Goal: Task Accomplishment & Management: Complete application form

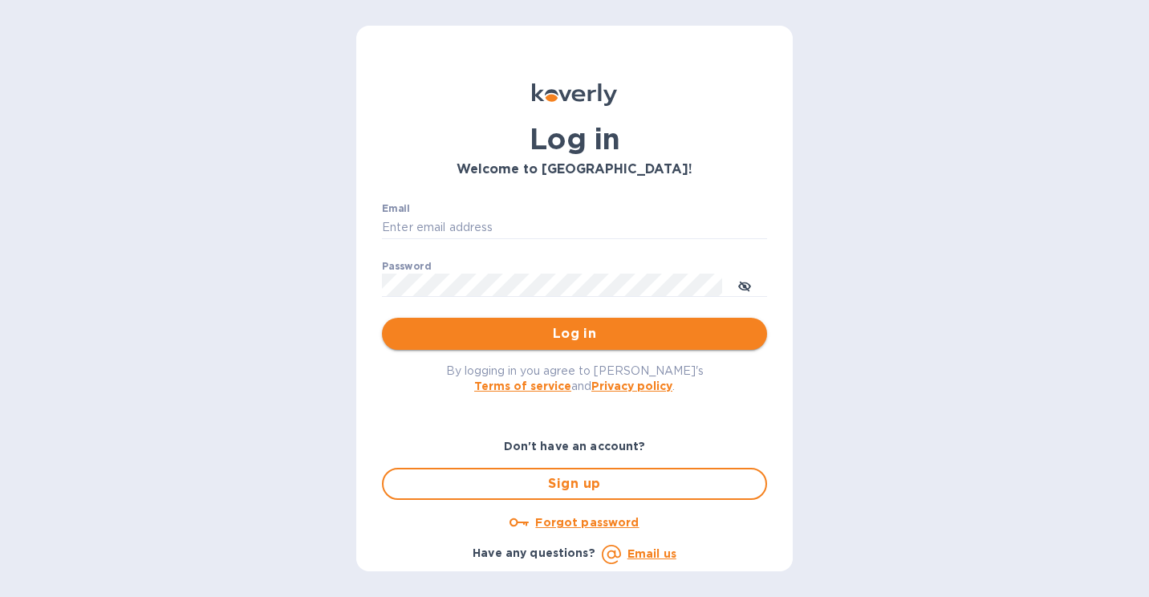
type input "[PERSON_NAME][EMAIL_ADDRESS][DOMAIN_NAME]"
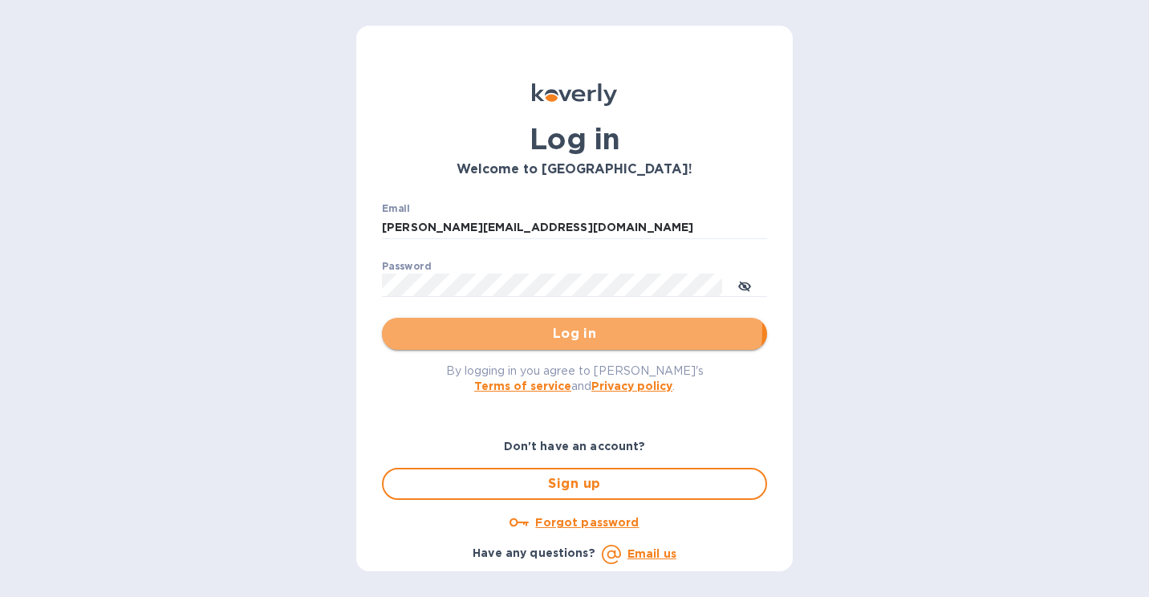
click at [467, 326] on span "Log in" at bounding box center [575, 333] width 360 height 19
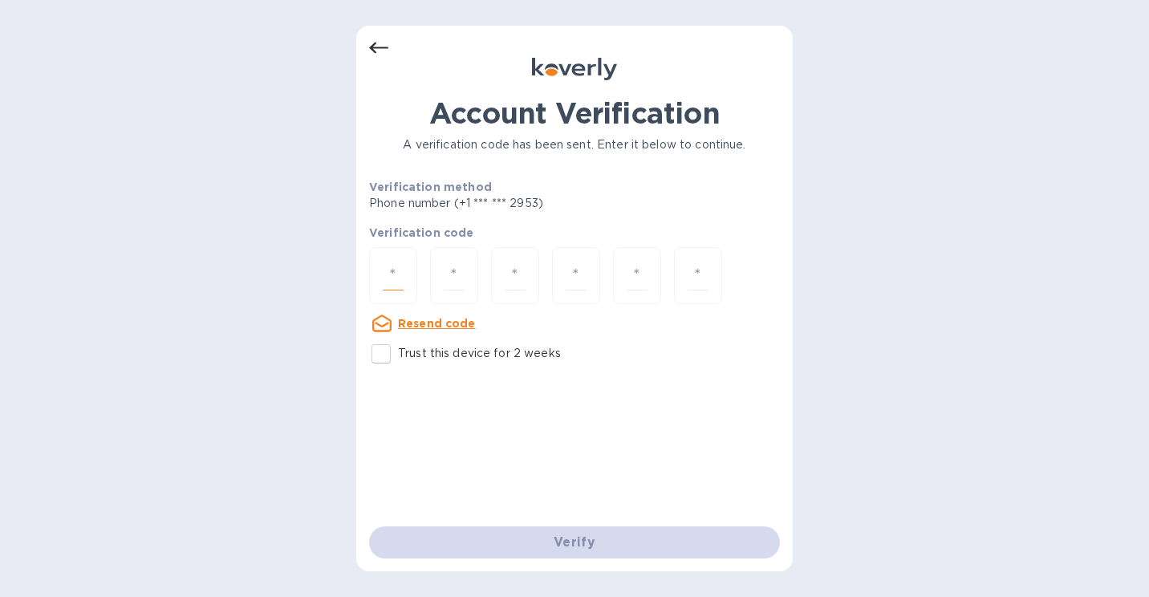
click at [399, 282] on input "number" at bounding box center [393, 276] width 21 height 30
paste input "6"
type input "6"
type input "4"
type input "0"
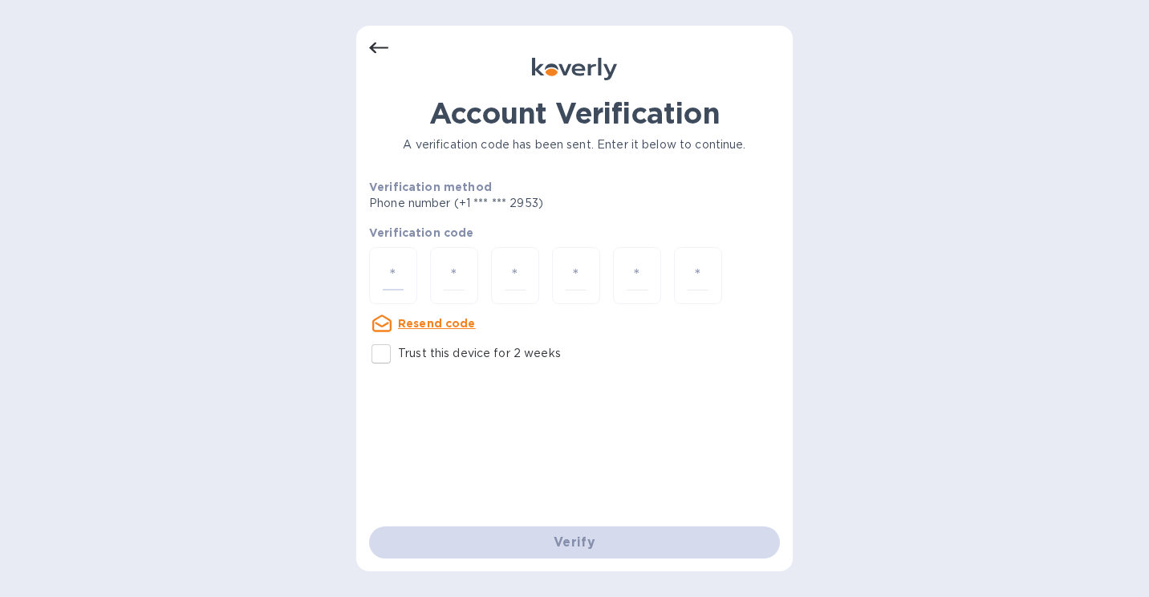
type input "8"
type input "6"
type input "1"
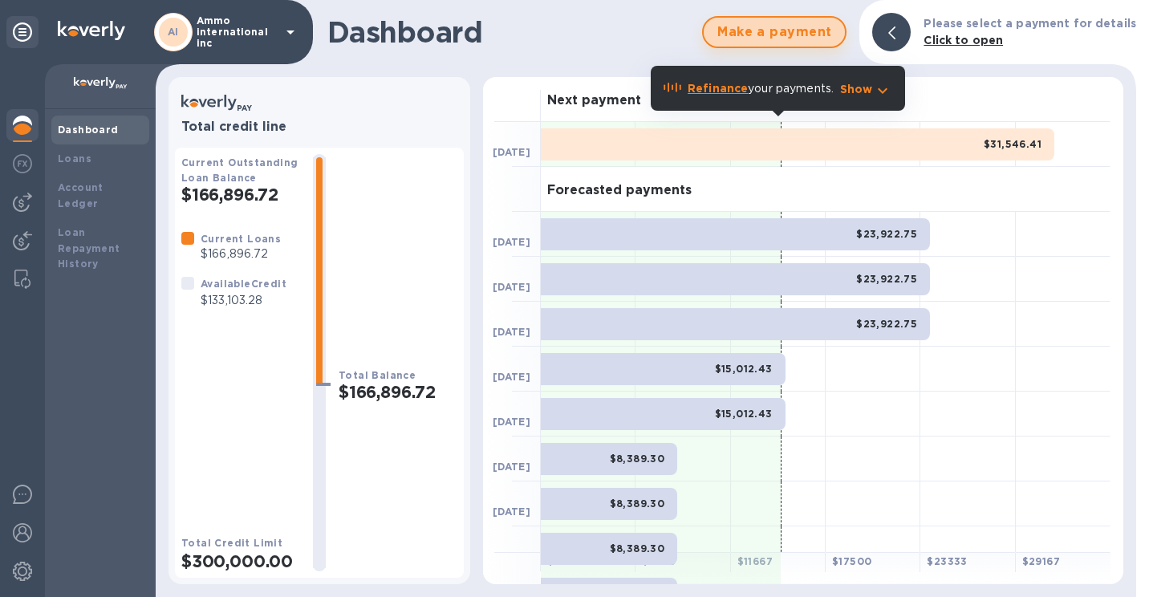
click at [806, 34] on span "Make a payment" at bounding box center [775, 31] width 116 height 19
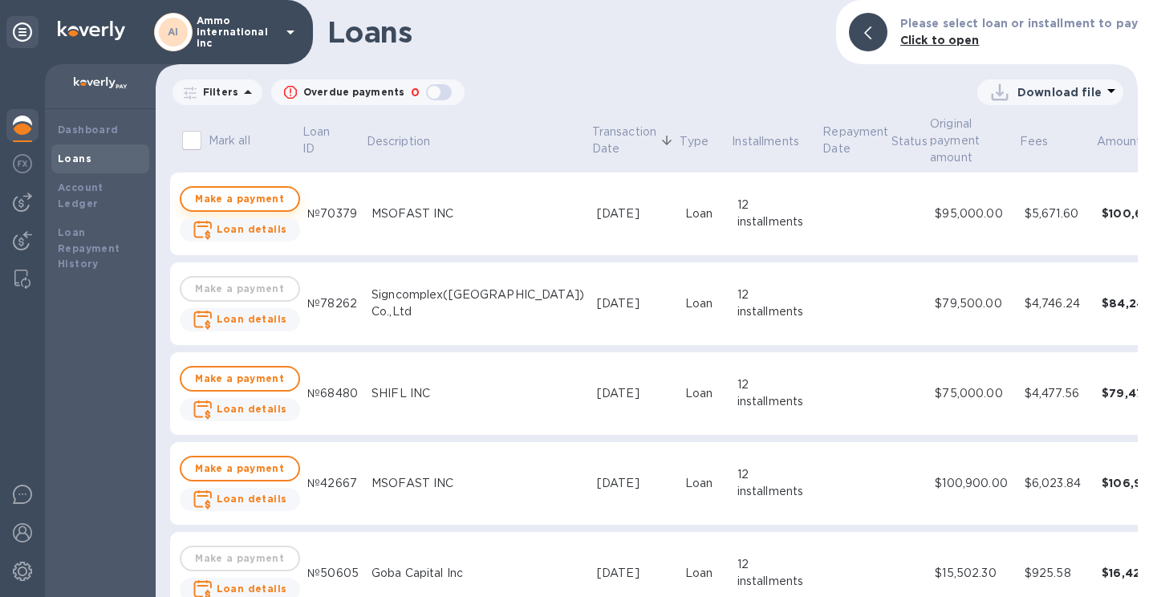
click at [234, 201] on span "Make a payment" at bounding box center [239, 198] width 91 height 19
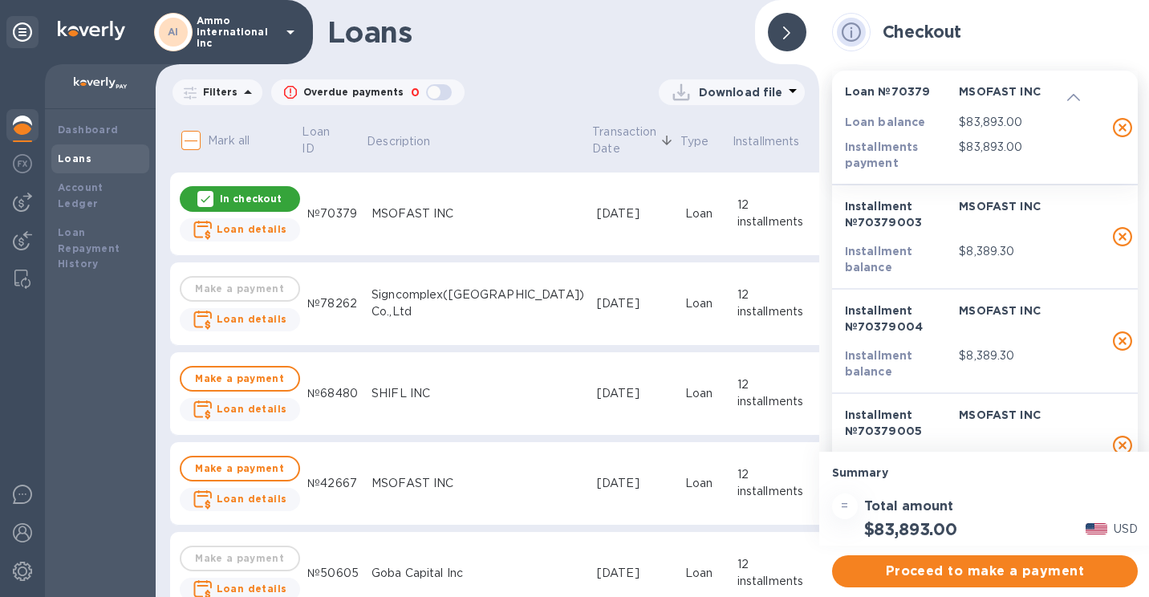
click at [794, 30] on div at bounding box center [787, 32] width 39 height 39
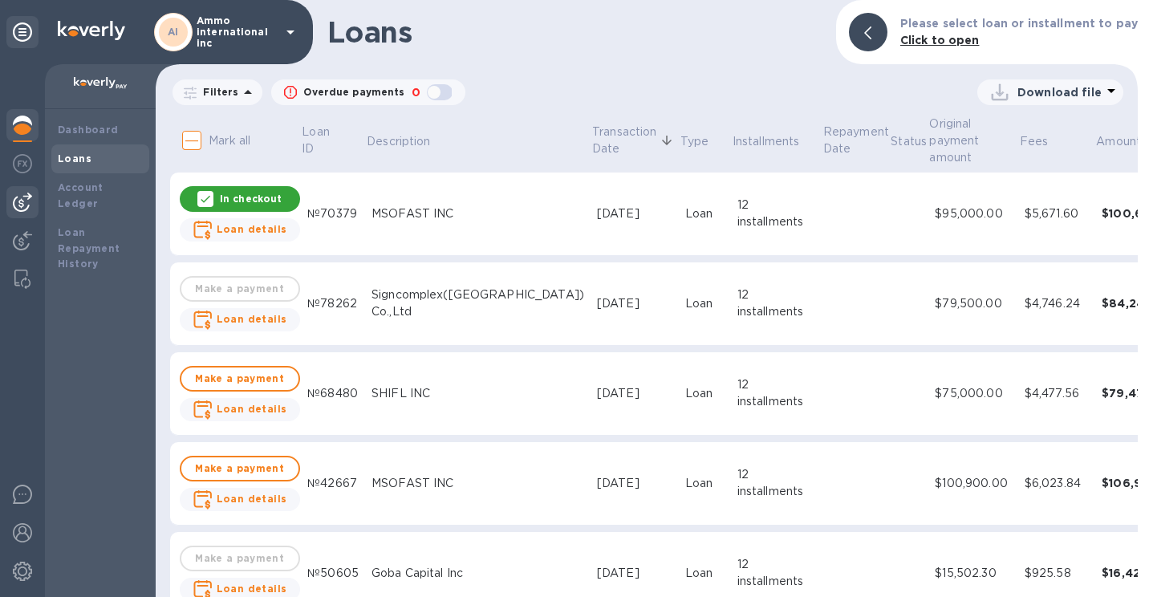
click at [29, 209] on img at bounding box center [22, 202] width 19 height 19
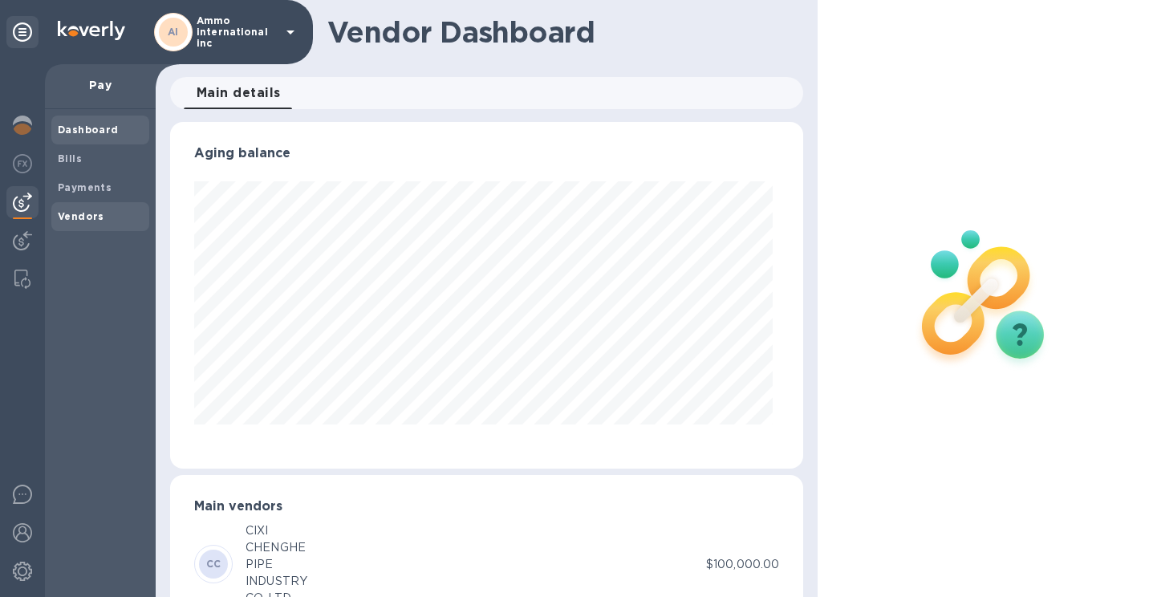
scroll to position [347, 627]
click at [93, 212] on b "Vendors" at bounding box center [81, 216] width 47 height 12
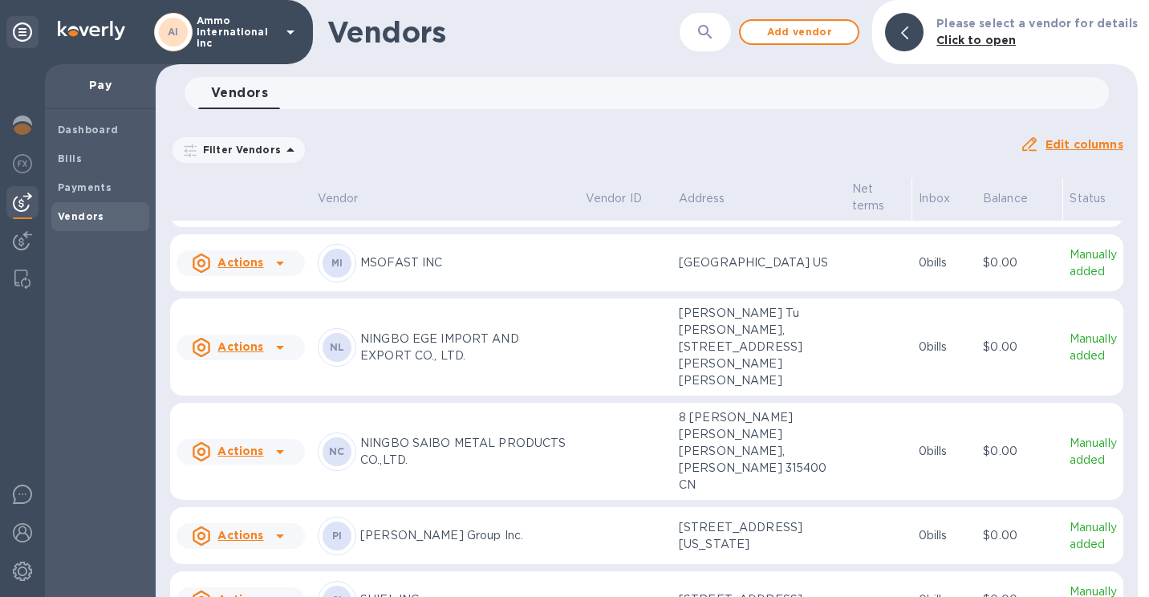
click at [400, 282] on div "MI MSOFAST INC" at bounding box center [445, 263] width 255 height 39
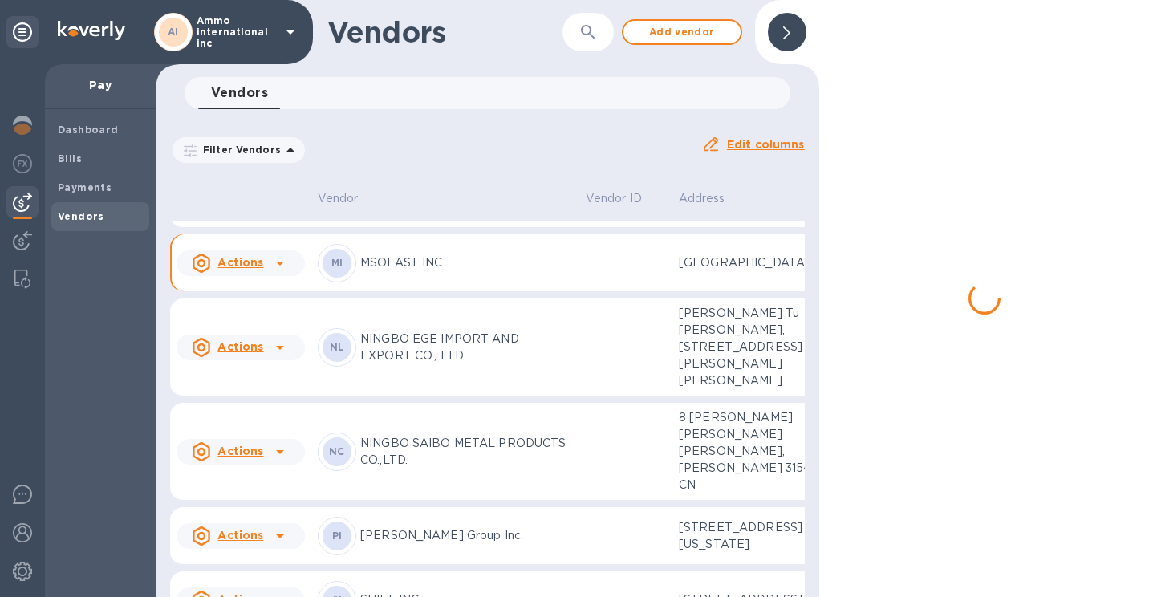
scroll to position [921, 0]
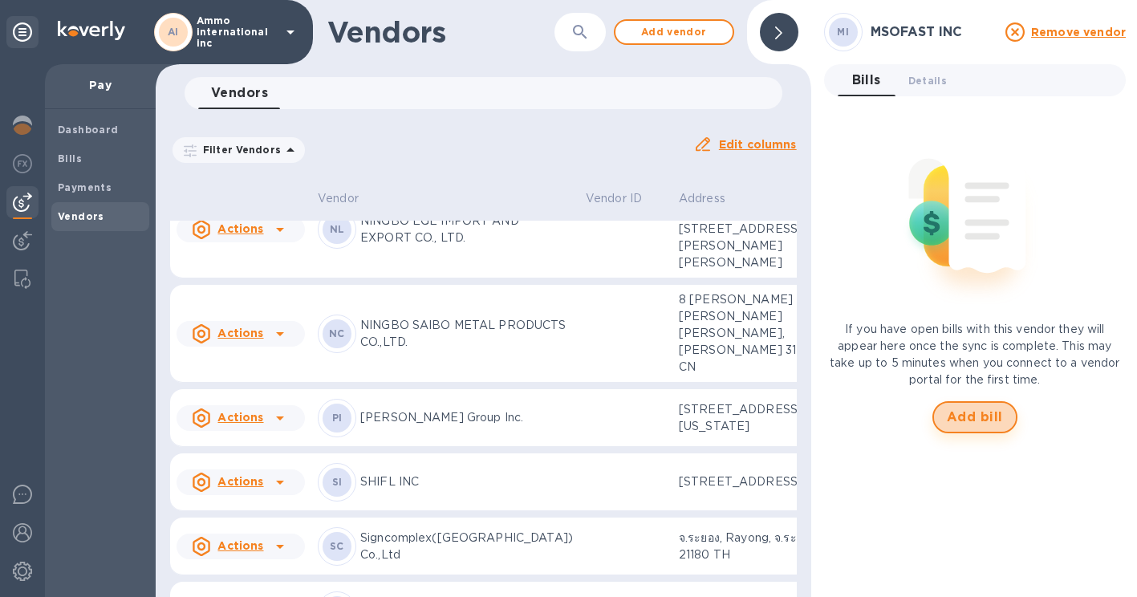
click at [982, 408] on span "Add bill" at bounding box center [975, 417] width 56 height 19
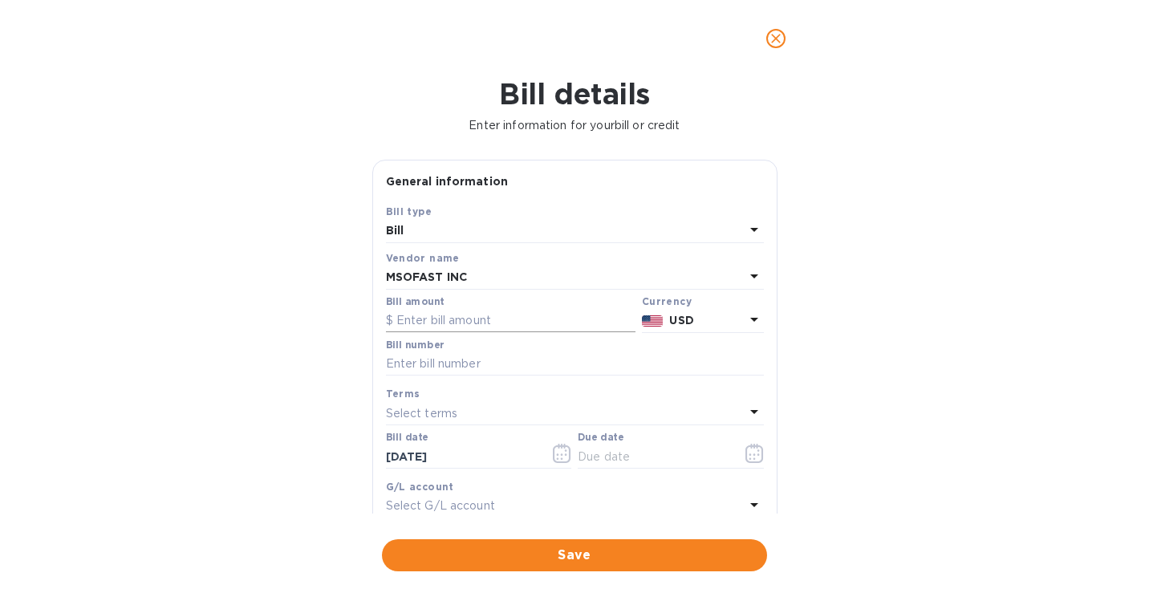
click at [502, 320] on input "text" at bounding box center [511, 321] width 250 height 24
type input "114,900"
click at [502, 360] on input "text" at bounding box center [575, 364] width 378 height 24
type input "091925-1"
click at [559, 453] on icon "button" at bounding box center [562, 453] width 18 height 19
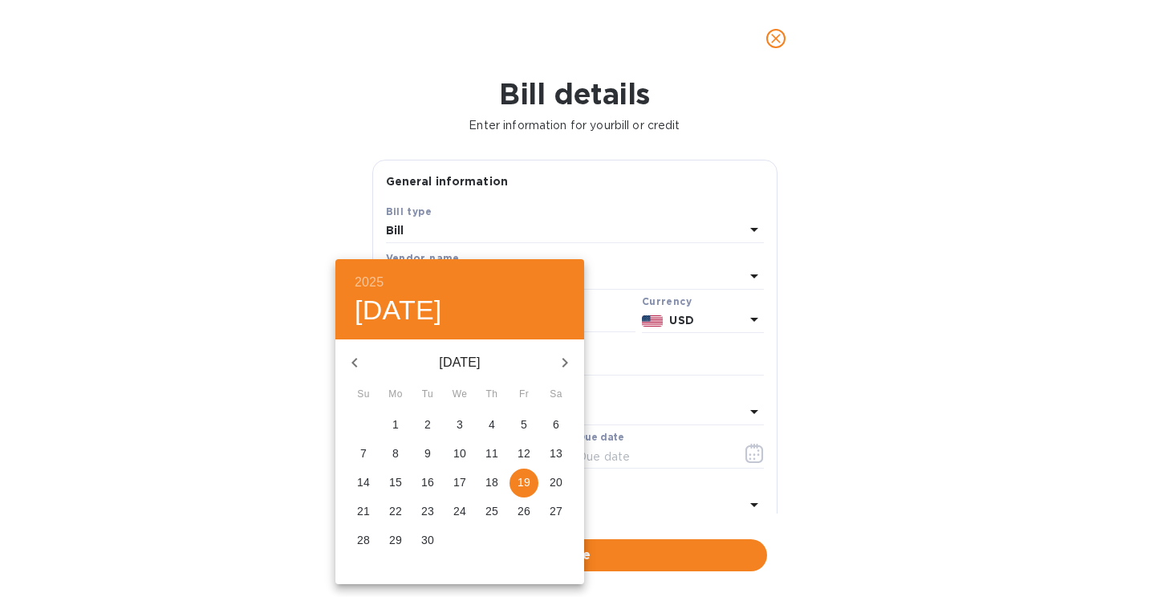
click at [359, 351] on button "button" at bounding box center [354, 362] width 39 height 39
click at [429, 508] on p "19" at bounding box center [427, 511] width 13 height 16
type input "08/19/2025"
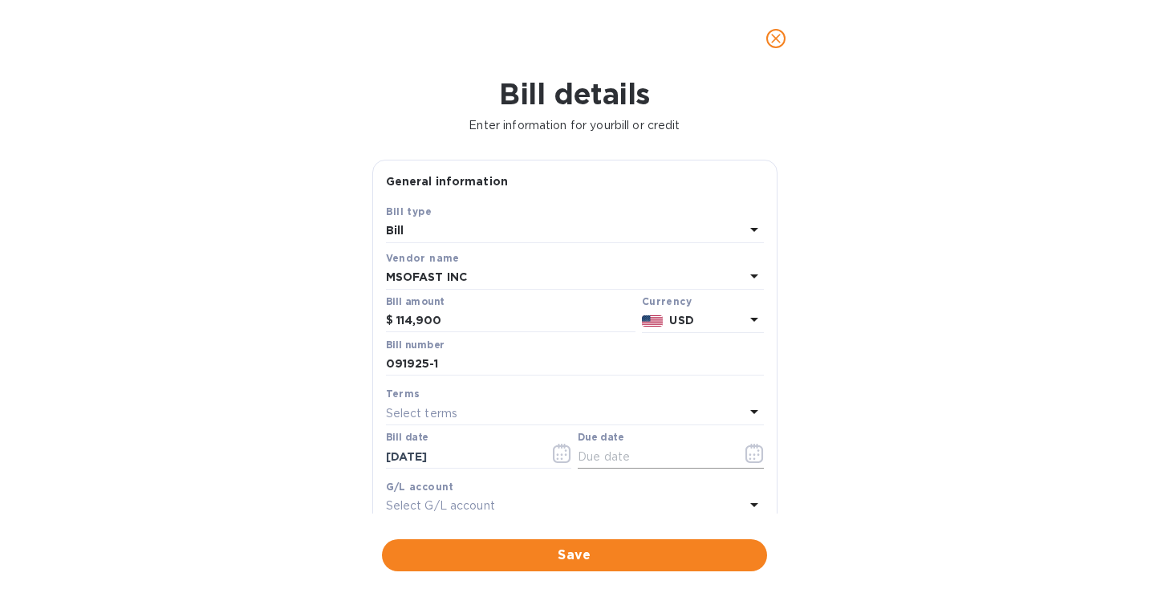
click at [626, 448] on input "text" at bounding box center [654, 457] width 152 height 24
click at [465, 417] on div "Select terms" at bounding box center [565, 413] width 359 height 22
click at [425, 496] on div "NET 30" at bounding box center [568, 505] width 352 height 30
type input "09/18/2025"
click at [557, 457] on icon "button" at bounding box center [562, 453] width 18 height 19
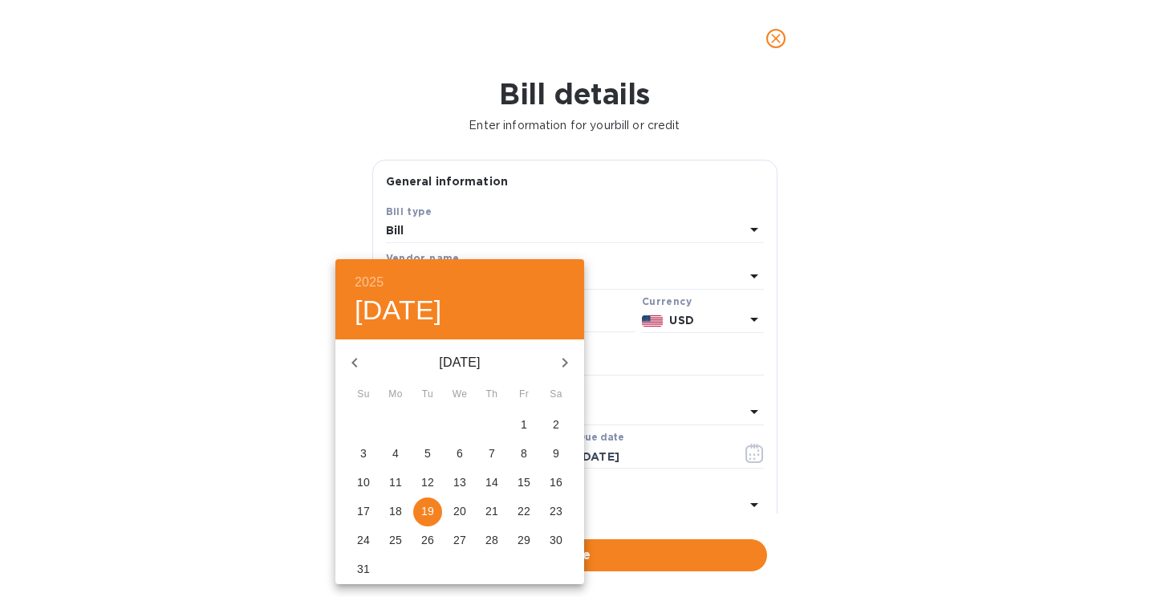
click at [455, 509] on p "20" at bounding box center [459, 511] width 13 height 16
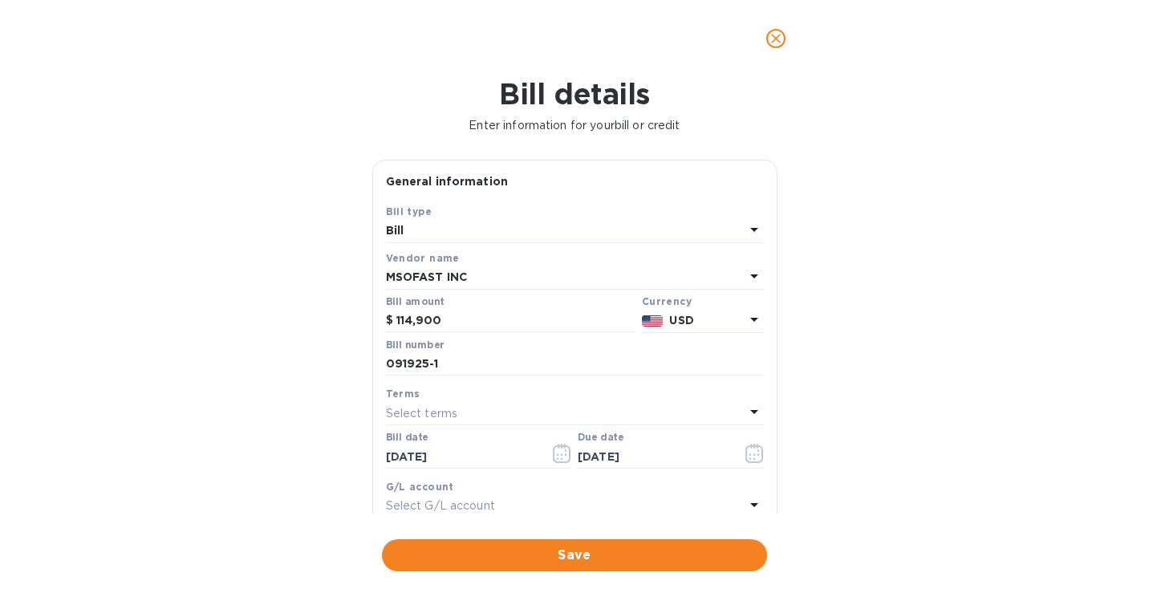
type input "08/20/2025"
click at [591, 460] on input "text" at bounding box center [654, 457] width 152 height 24
click at [492, 418] on div "Select terms" at bounding box center [565, 413] width 359 height 22
click at [435, 504] on p "NET 30" at bounding box center [568, 505] width 339 height 17
type input "09/19/2025"
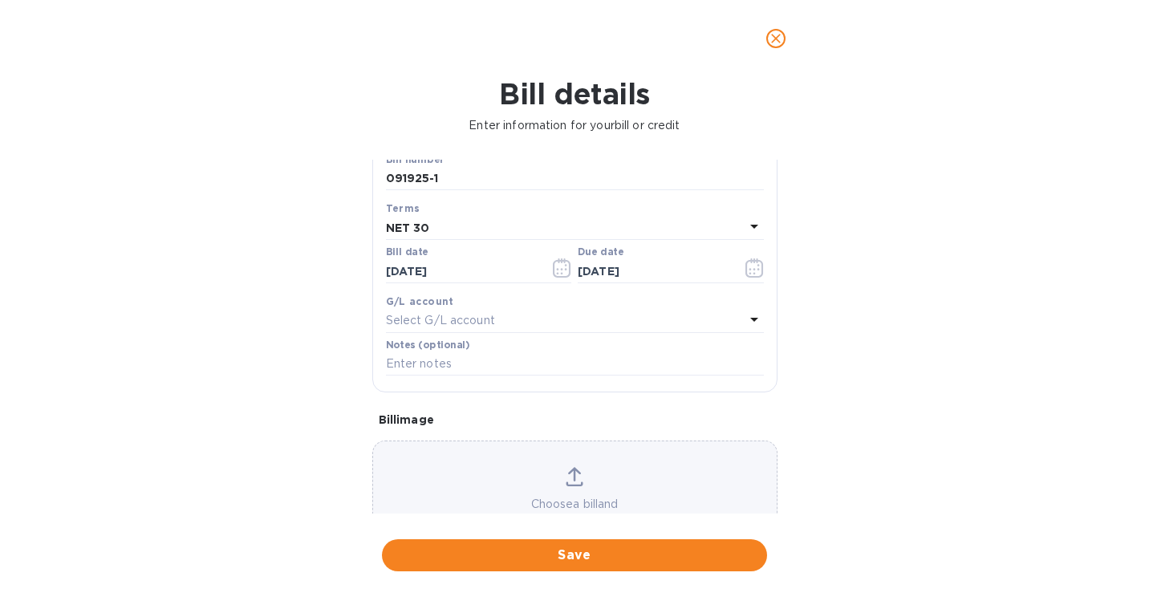
scroll to position [241, 0]
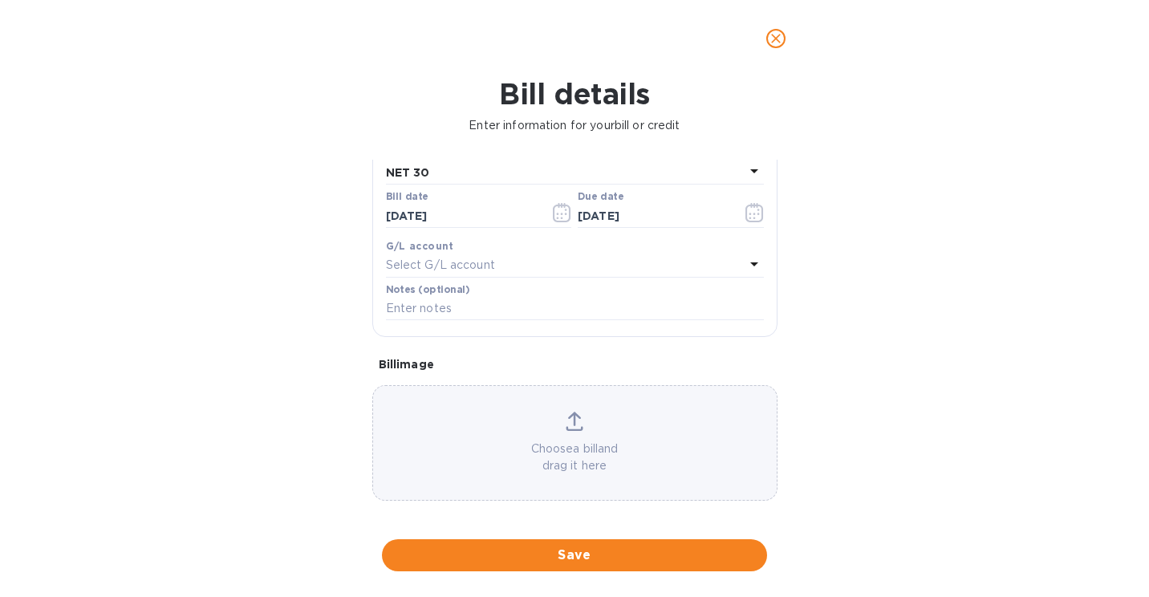
click at [521, 445] on p "Choose a bill and drag it here" at bounding box center [575, 458] width 404 height 34
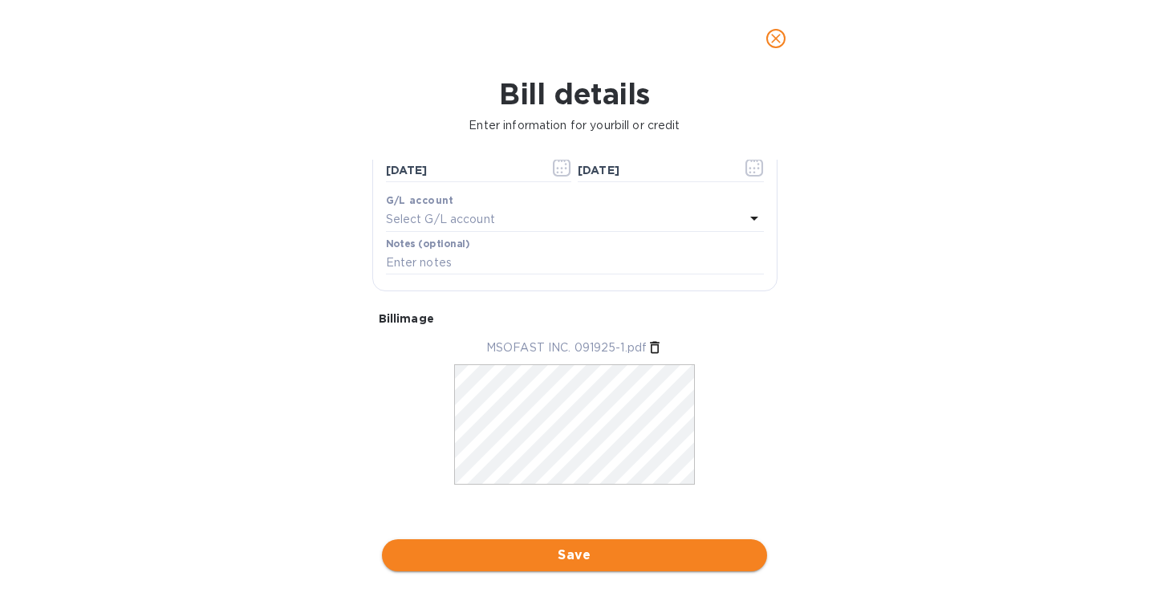
scroll to position [299, 0]
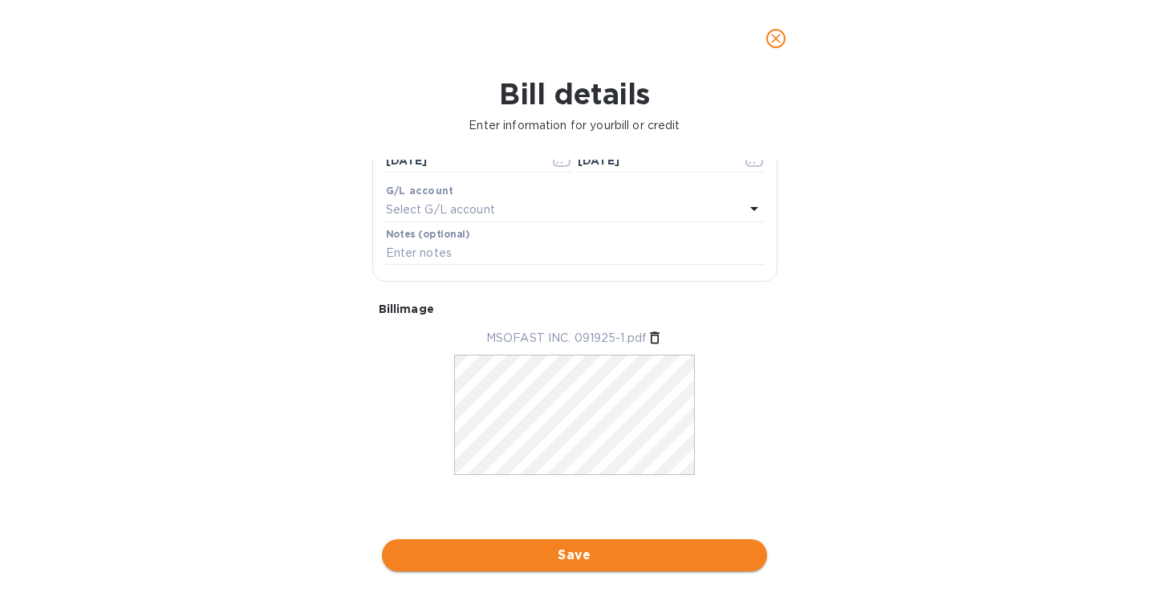
click at [518, 548] on span "Save" at bounding box center [575, 555] width 360 height 19
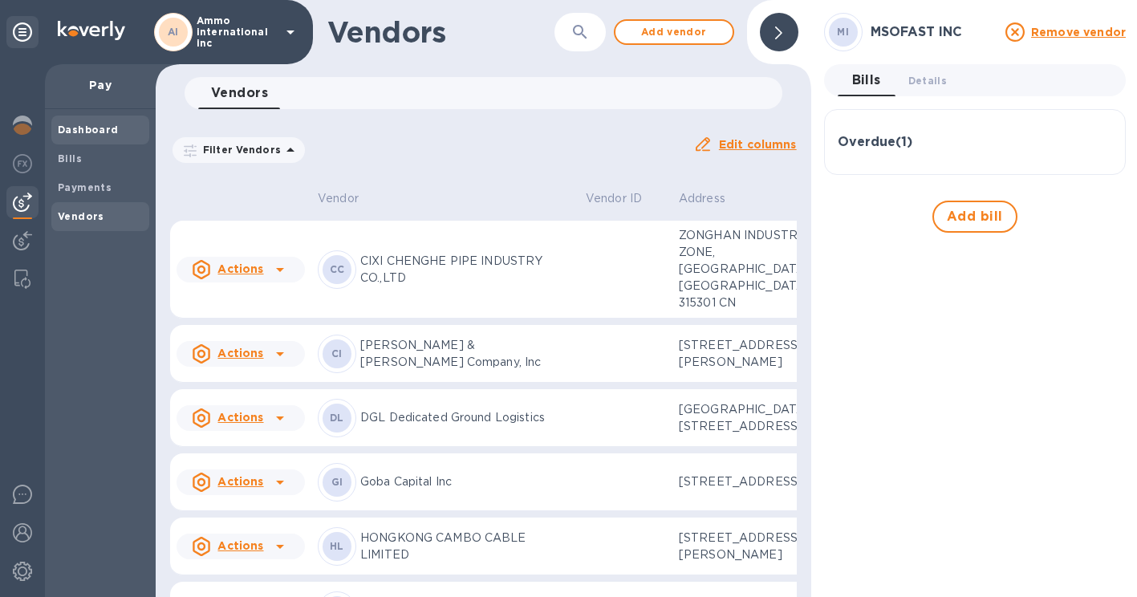
click at [104, 139] on div "Dashboard" at bounding box center [100, 130] width 98 height 29
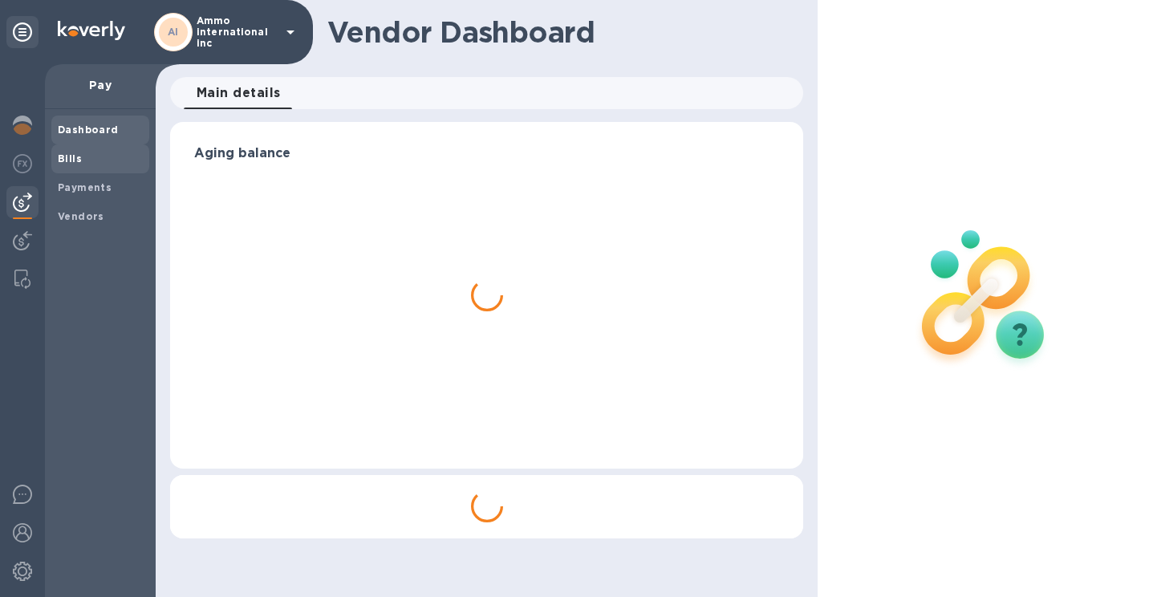
click at [80, 156] on span "Bills" at bounding box center [100, 159] width 85 height 16
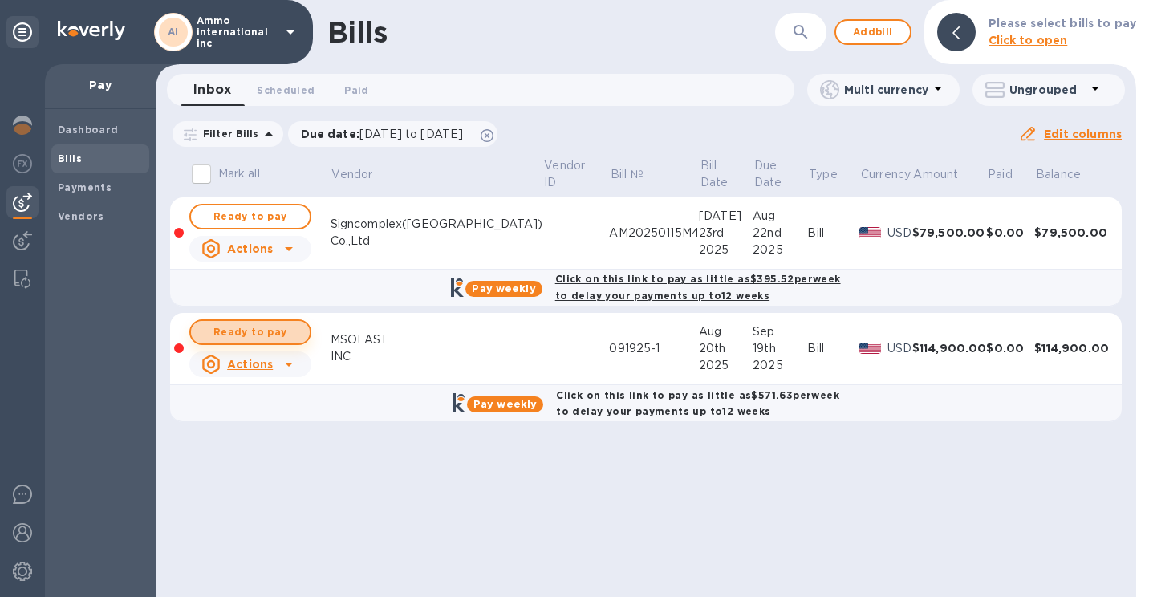
click at [265, 331] on span "Ready to pay" at bounding box center [250, 332] width 93 height 19
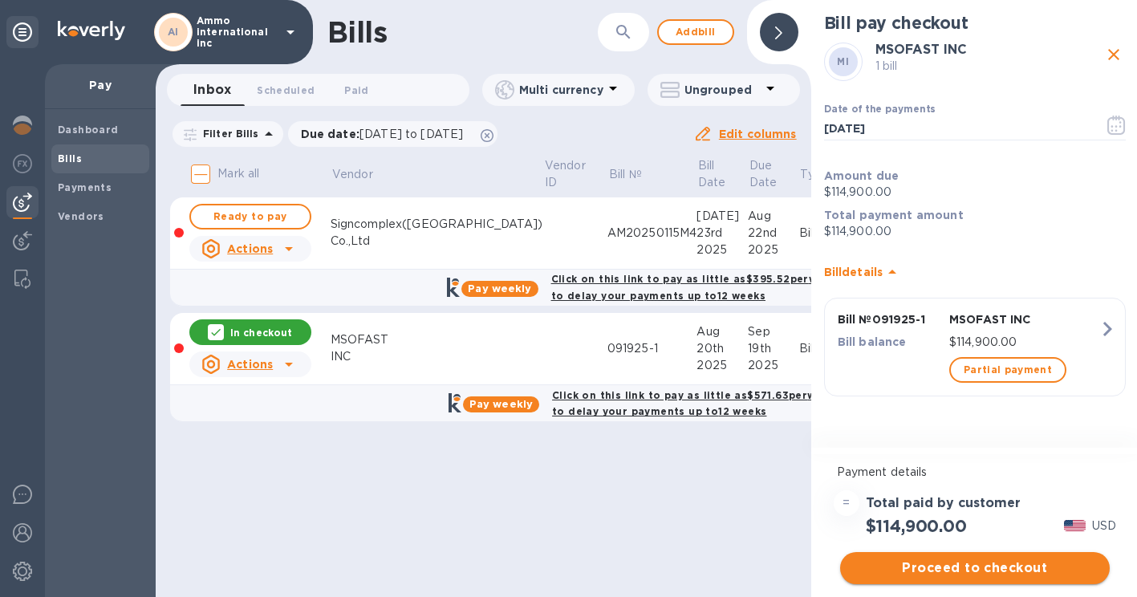
click at [957, 564] on span "Proceed to checkout" at bounding box center [975, 568] width 244 height 19
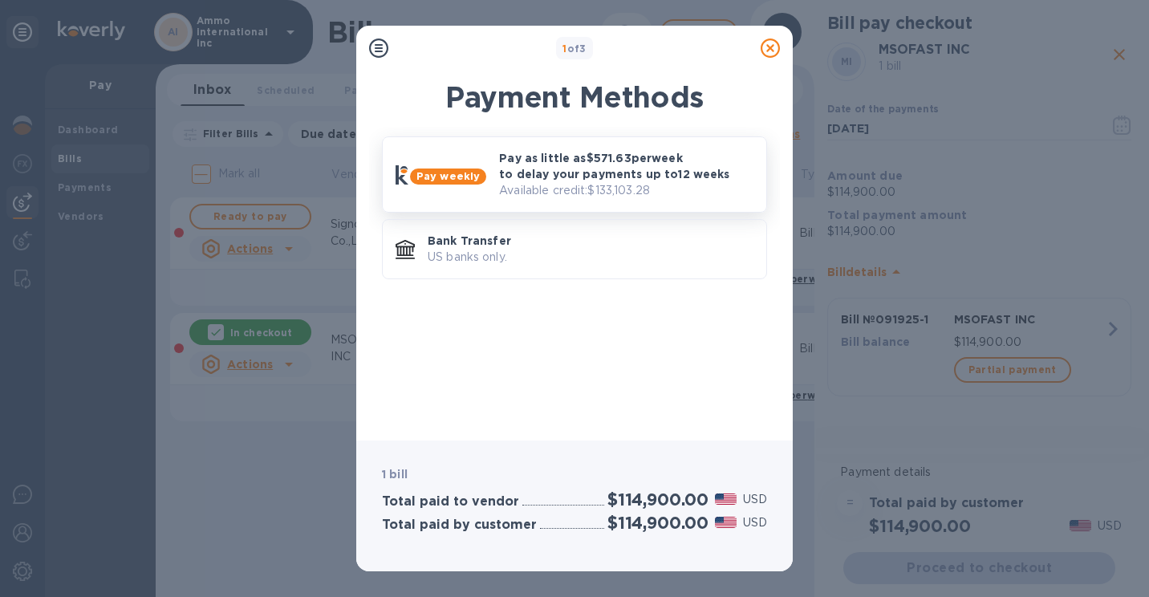
click at [583, 191] on p "Available credit: $133,103.28" at bounding box center [626, 190] width 254 height 17
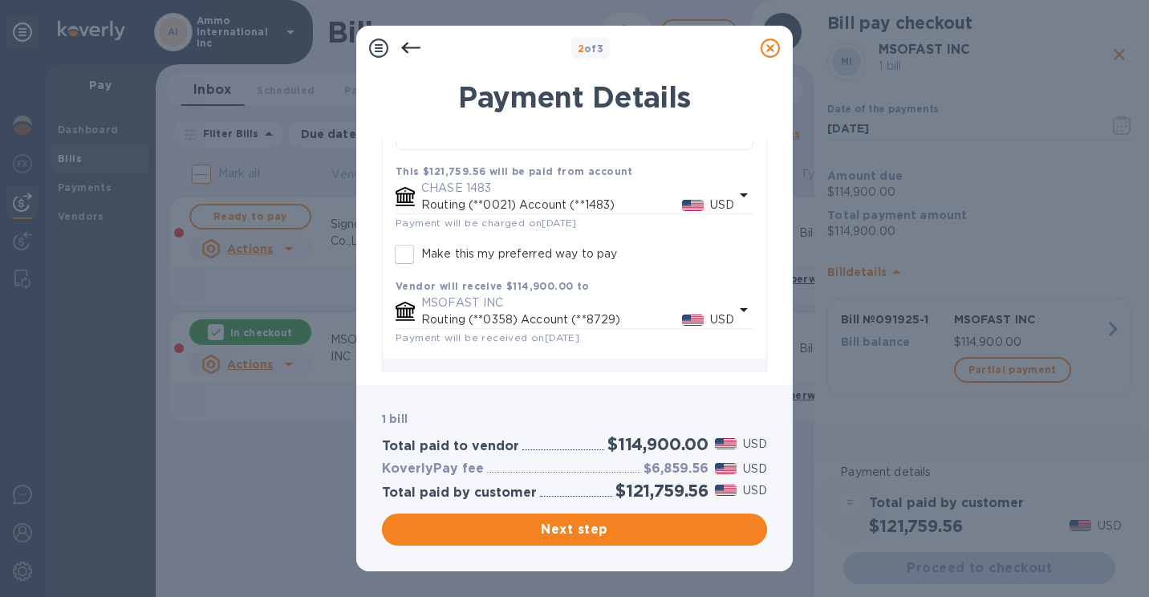
scroll to position [384, 0]
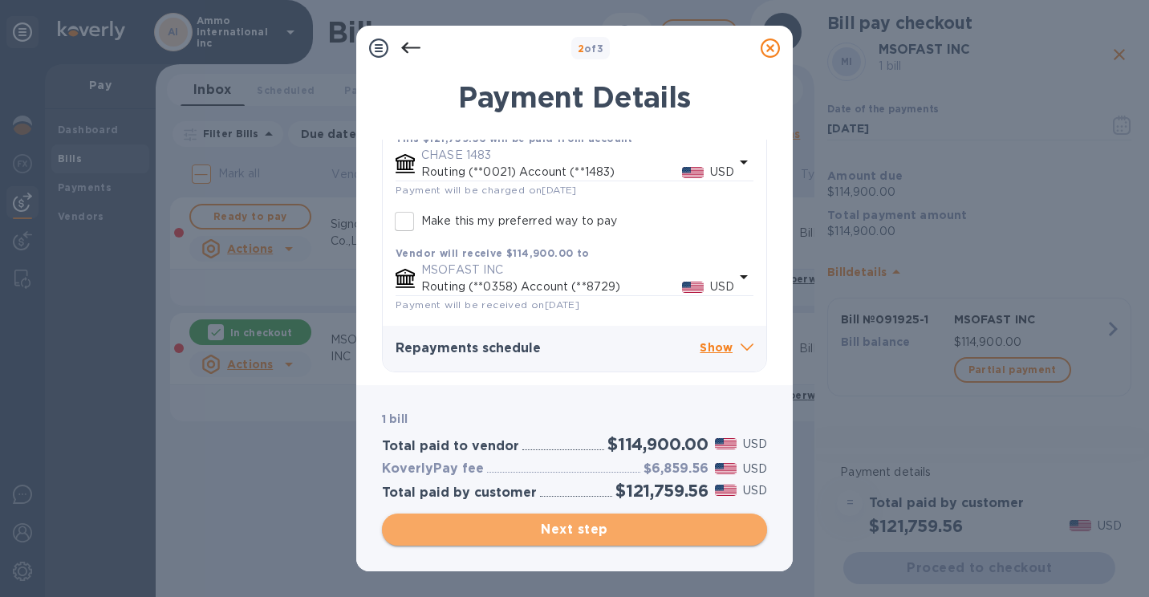
click at [544, 519] on button "Next step" at bounding box center [574, 530] width 385 height 32
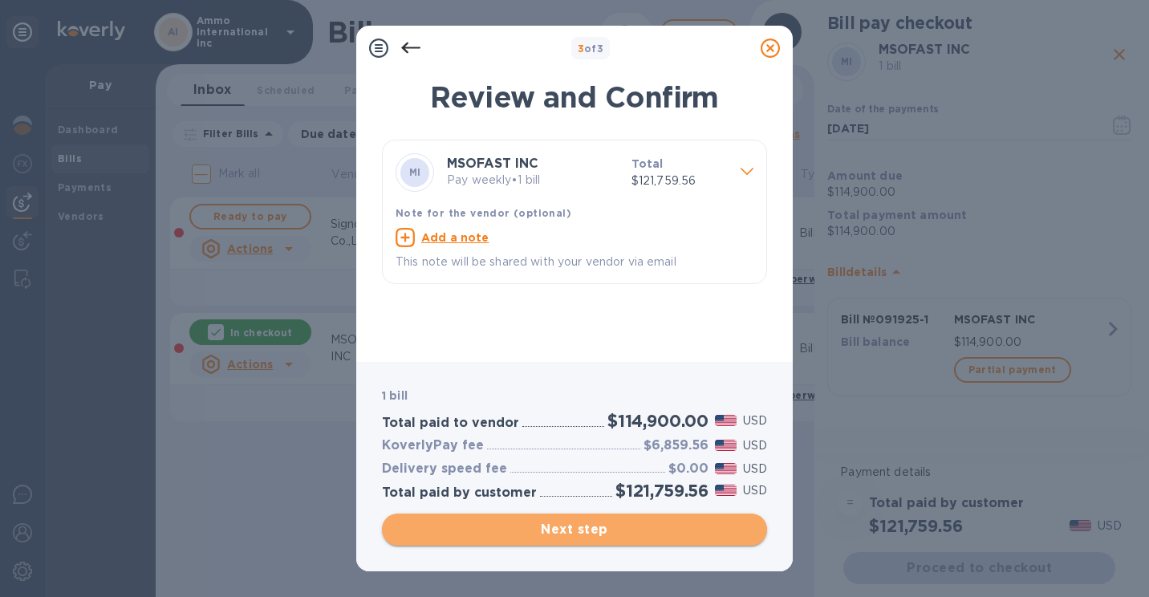
click at [591, 526] on span "Next step" at bounding box center [575, 529] width 360 height 19
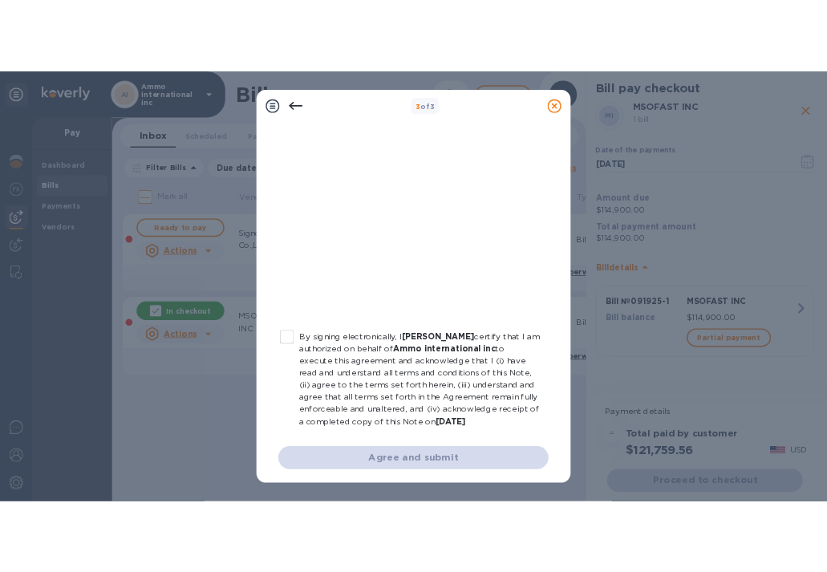
scroll to position [316, 0]
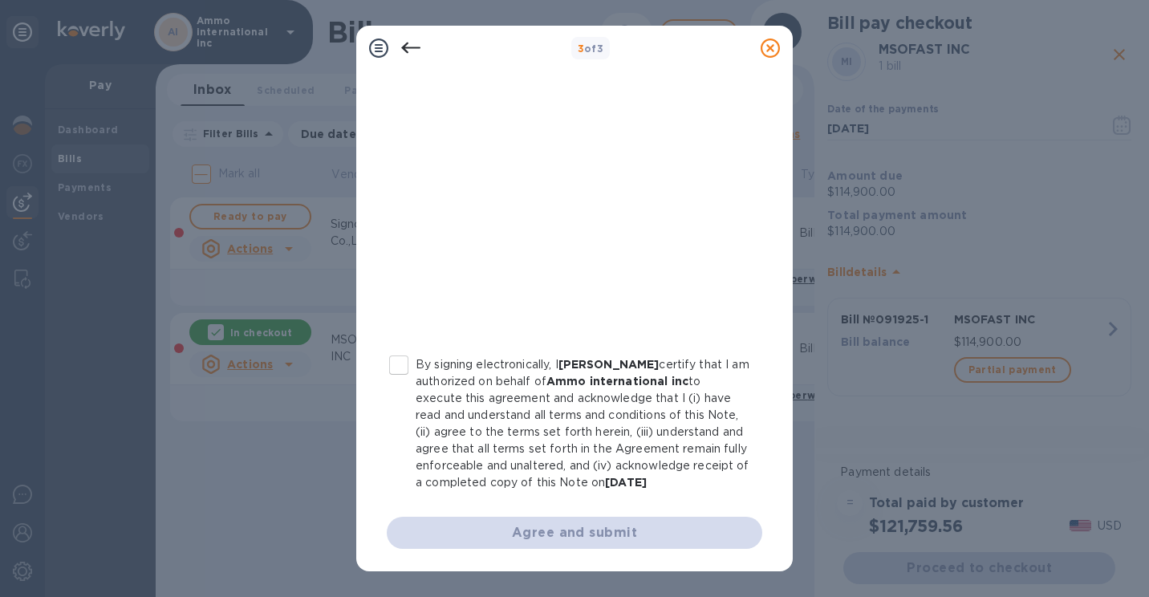
click at [406, 348] on input "By signing electronically, I Michael Friedman certify that I am authorized on b…" at bounding box center [399, 365] width 34 height 34
checkbox input "true"
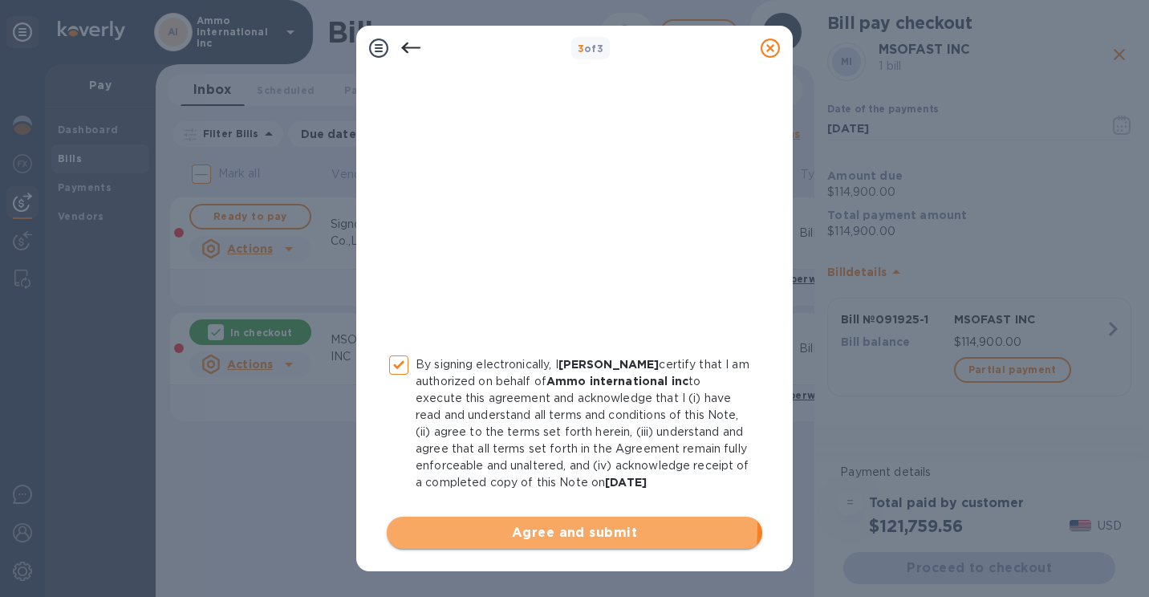
click at [506, 527] on span "Agree and submit" at bounding box center [575, 532] width 350 height 19
